Goal: Task Accomplishment & Management: Complete application form

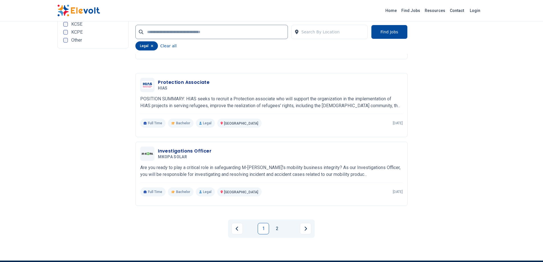
scroll to position [1112, 0]
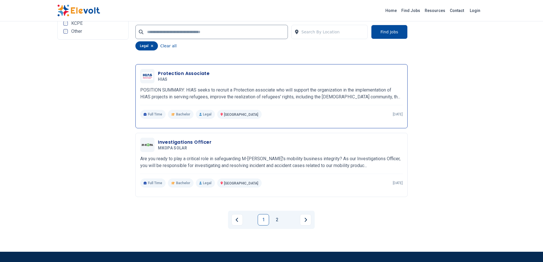
click at [187, 69] on div "Protection Associate HIAS 08/08/2025 09/07/2025" at bounding box center [271, 76] width 263 height 14
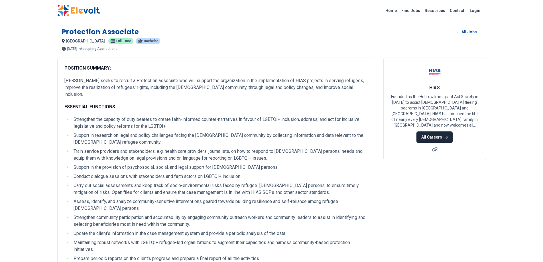
click at [446, 131] on link "All Careers" at bounding box center [434, 136] width 36 height 11
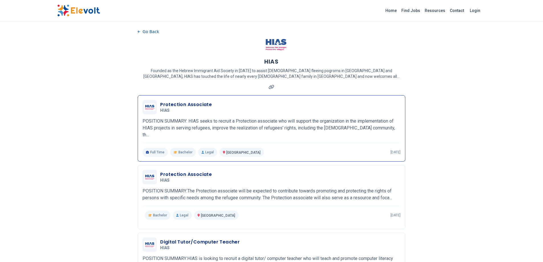
click at [185, 103] on h3 "Protection Associate" at bounding box center [186, 104] width 52 height 7
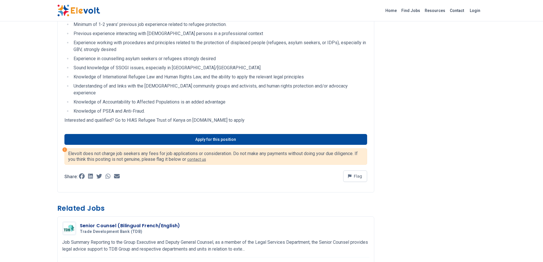
scroll to position [371, 0]
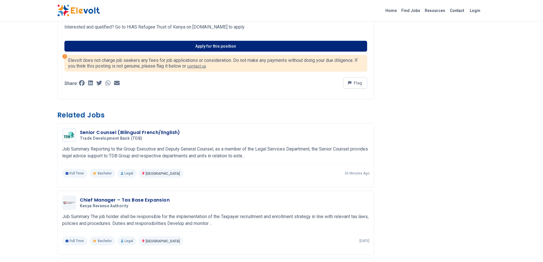
click at [214, 41] on link "Apply for this position" at bounding box center [215, 46] width 303 height 11
